Goal: Task Accomplishment & Management: Use online tool/utility

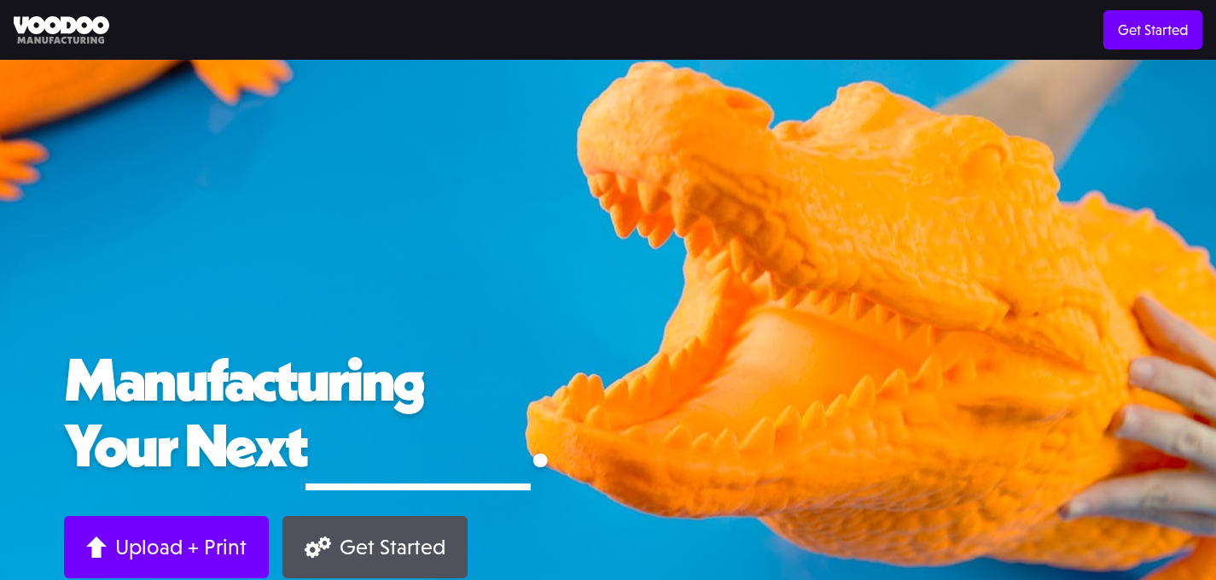
scroll to position [164, 0]
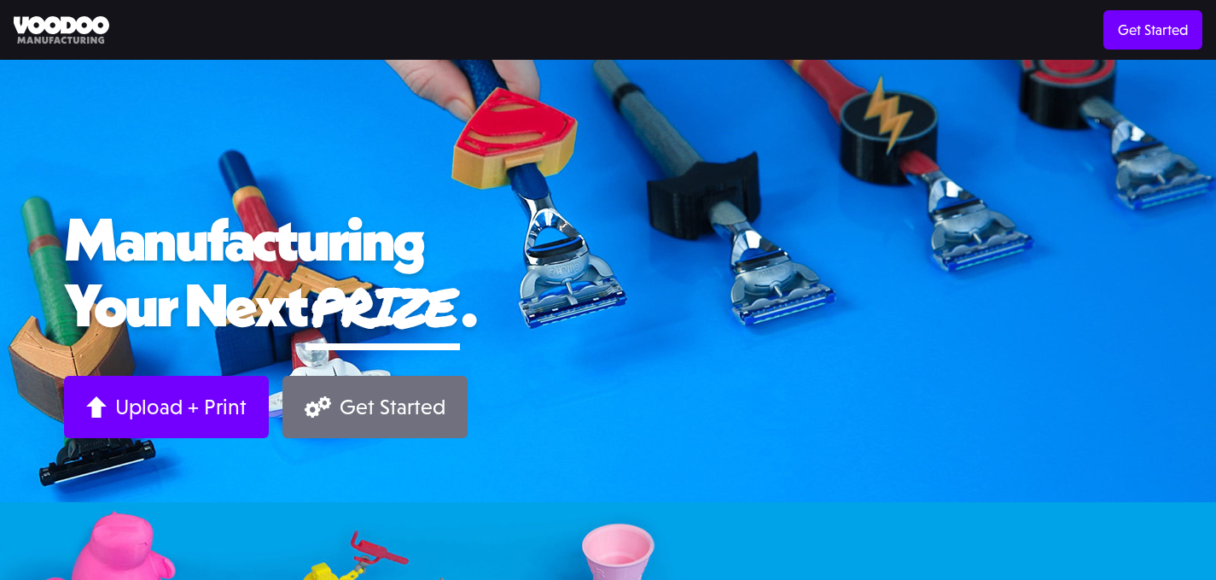
click at [368, 411] on div "Get Started" at bounding box center [393, 406] width 106 height 26
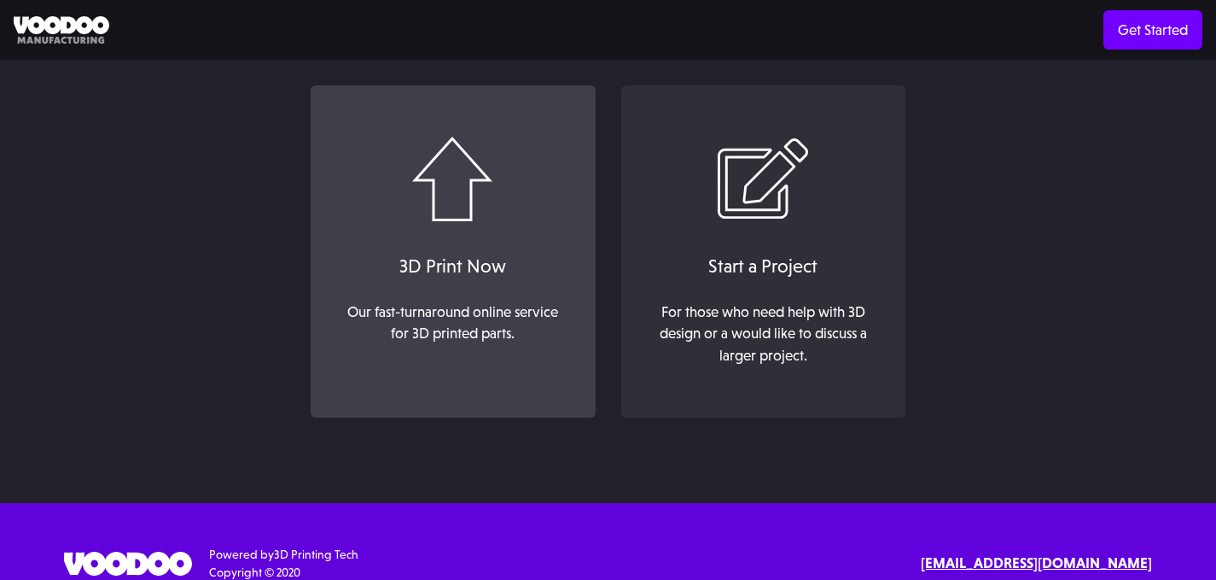
scroll to position [160, 0]
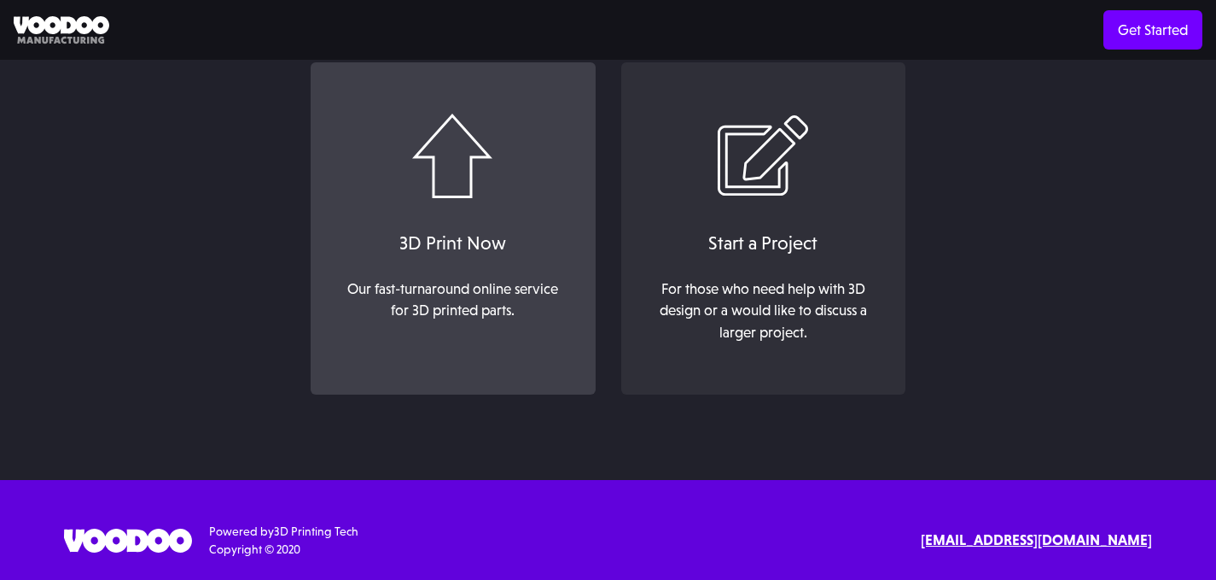
click at [470, 271] on link "3D Print Now Our fast-turnaround online service for 3D printed parts. ‍" at bounding box center [453, 228] width 284 height 333
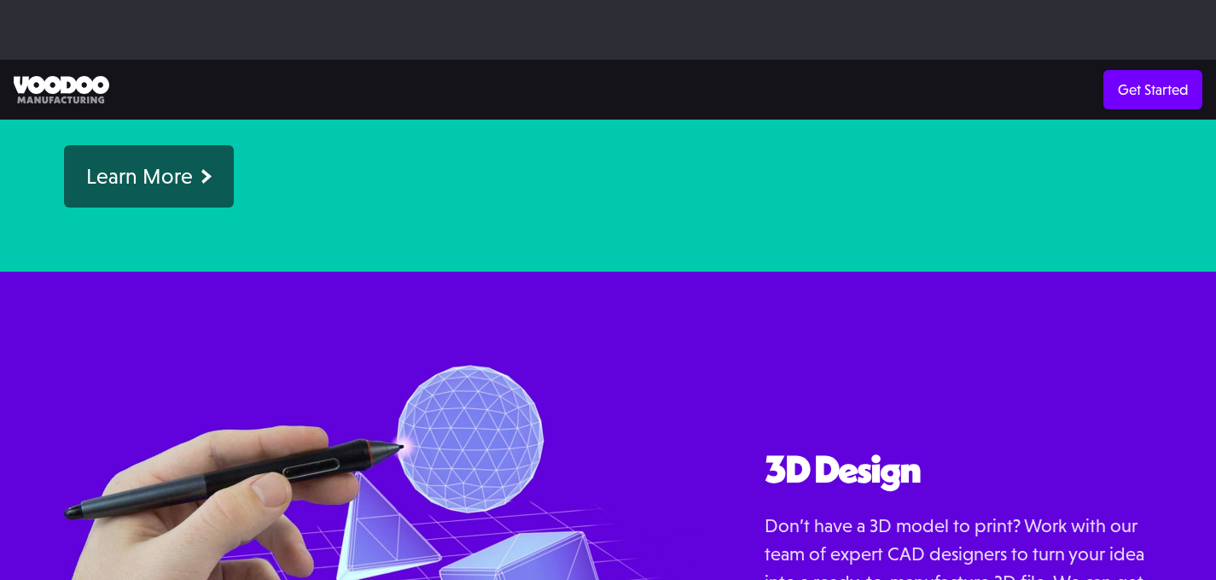
scroll to position [1478, 0]
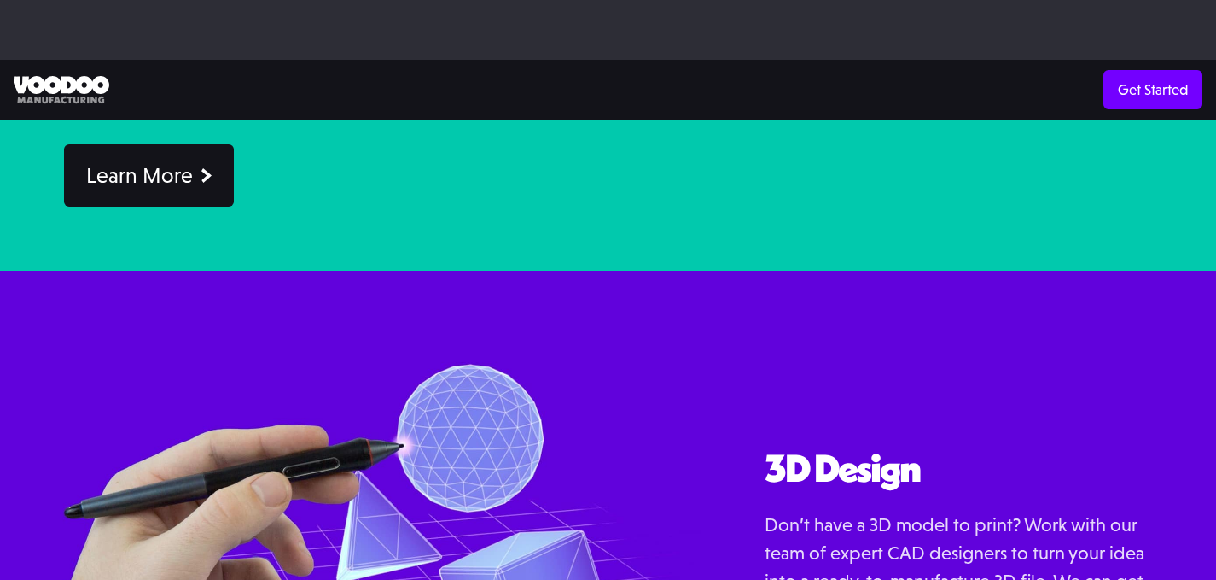
click at [139, 189] on div "Learn More" at bounding box center [139, 175] width 107 height 26
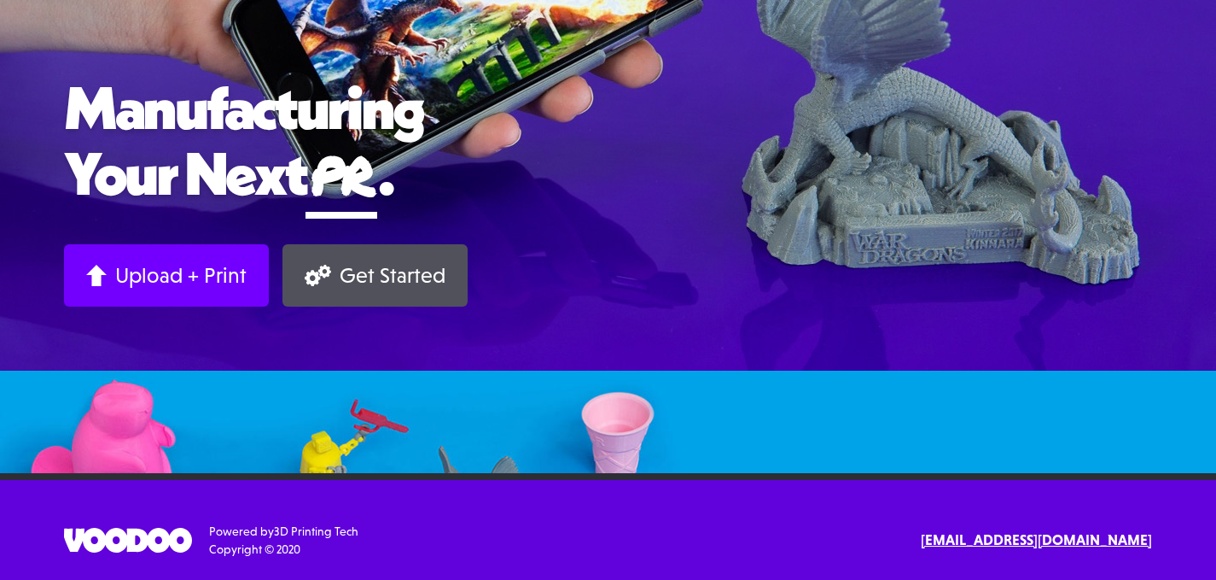
scroll to position [1476, 0]
